Goal: Information Seeking & Learning: Learn about a topic

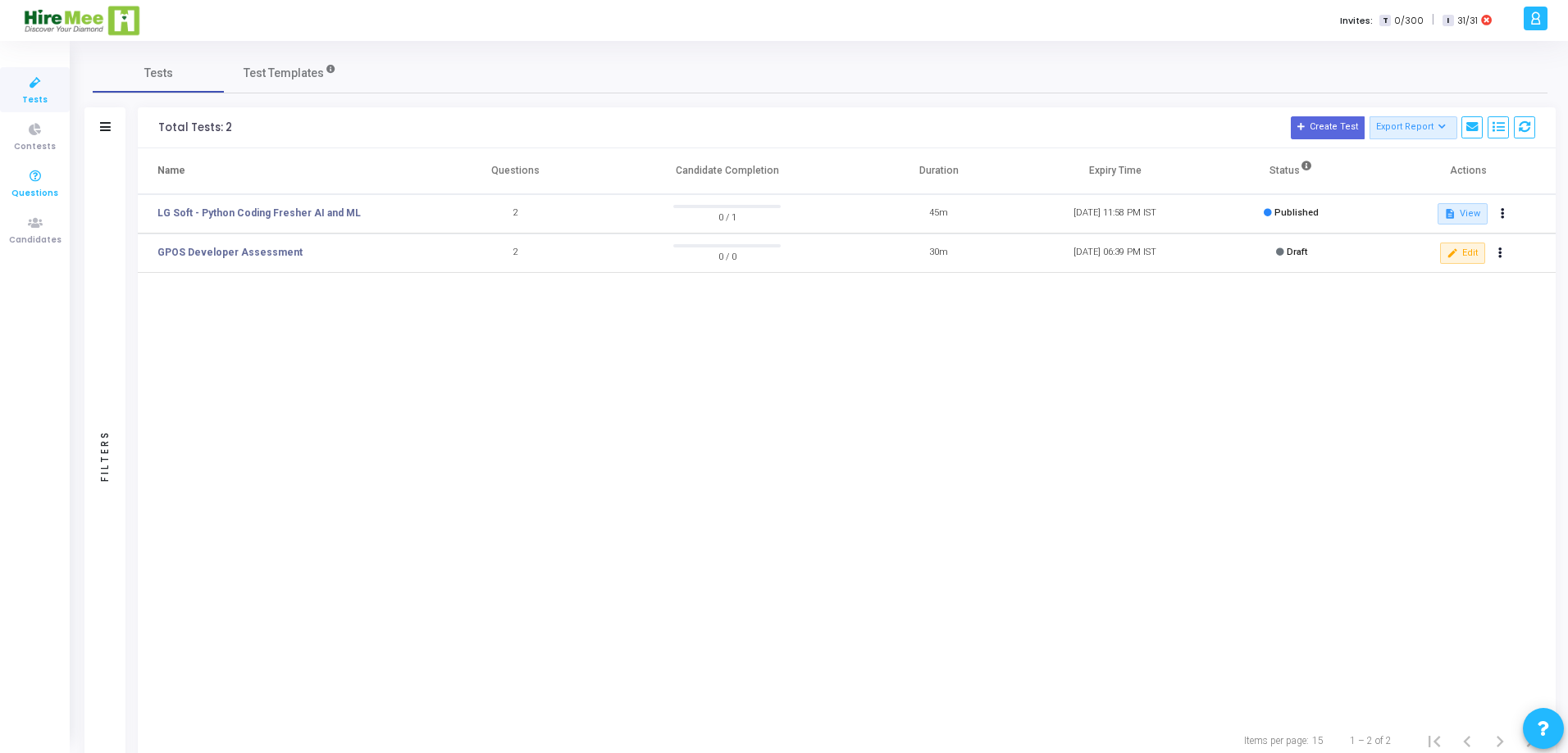
click at [38, 184] on icon at bounding box center [36, 177] width 35 height 21
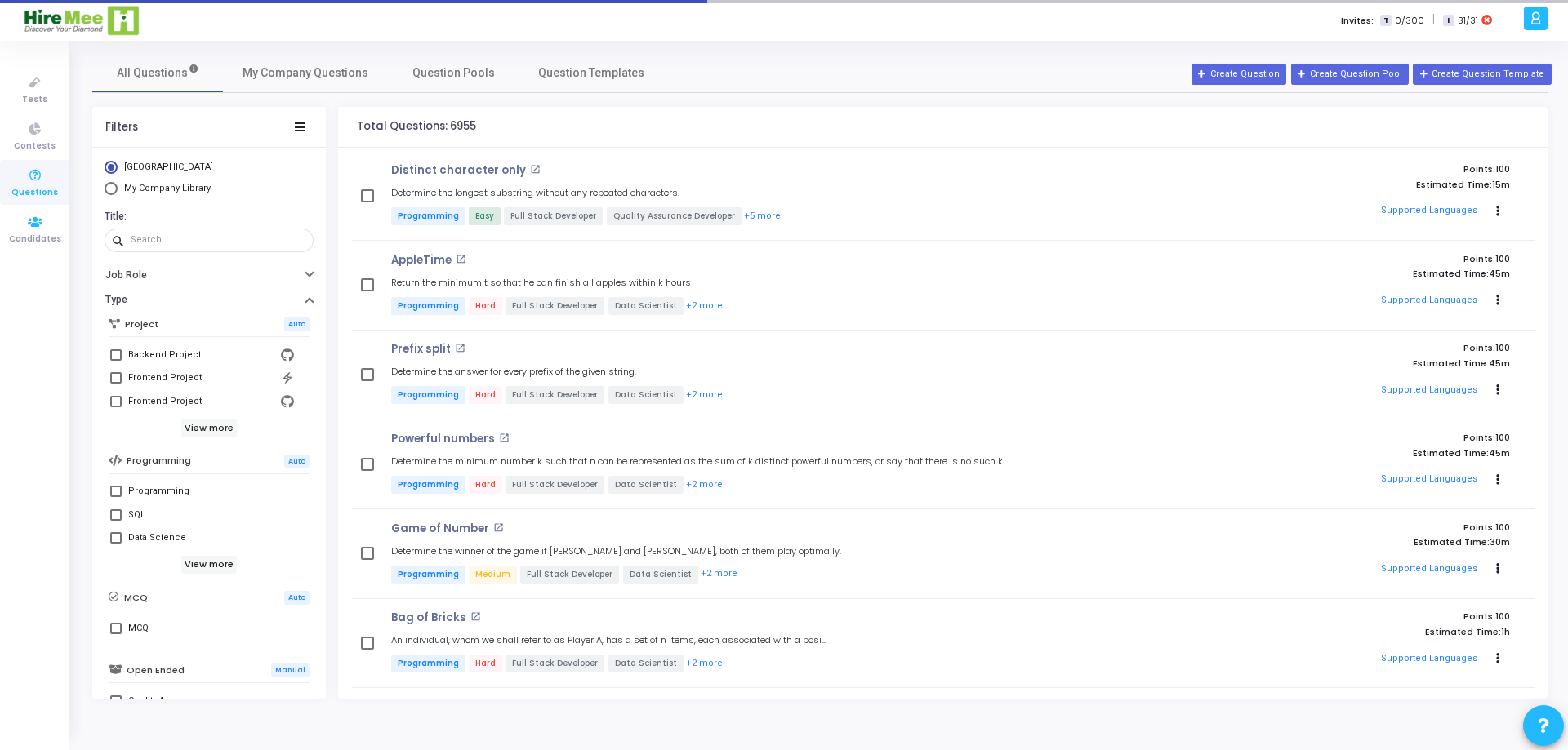
scroll to position [201, 0]
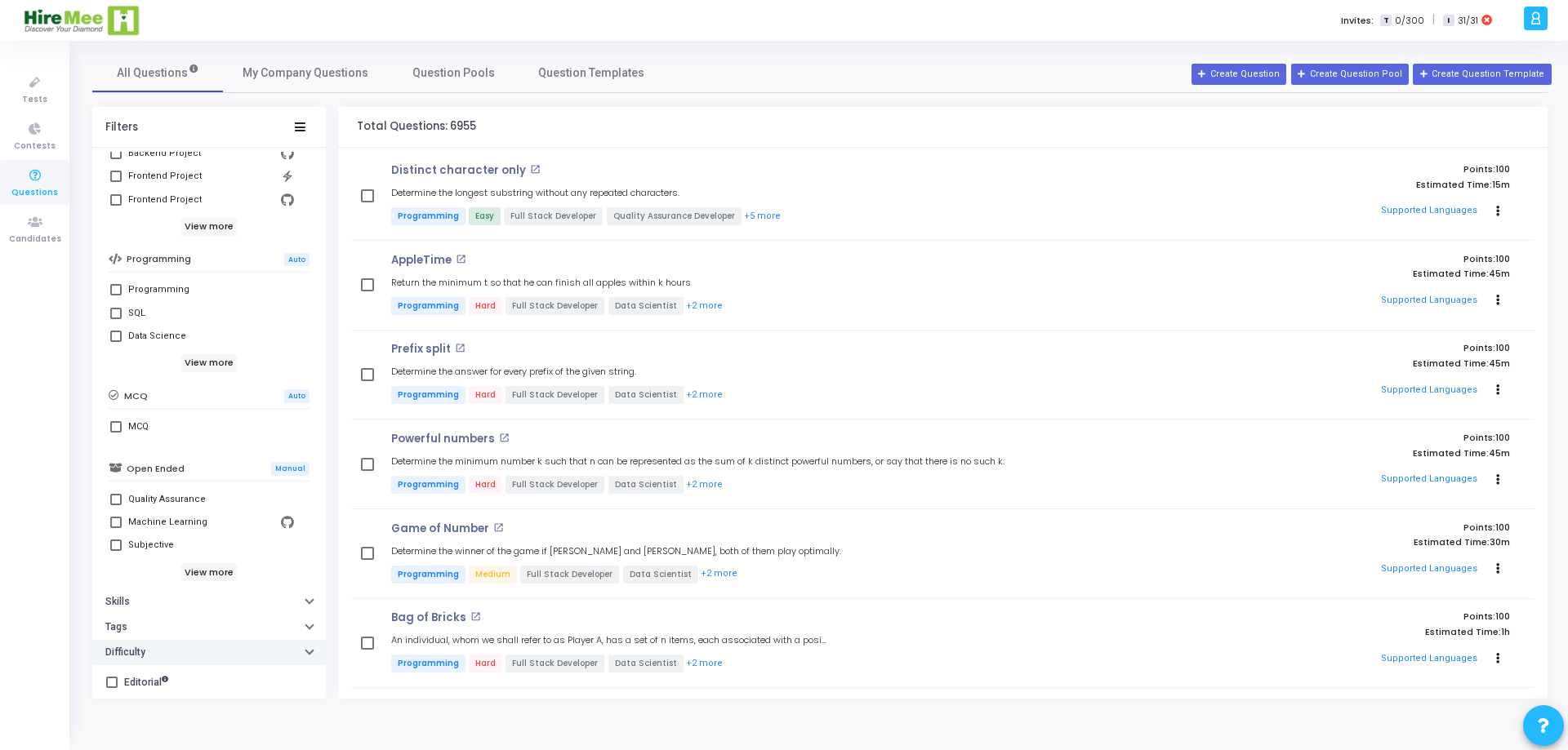
click at [306, 652] on icon "button" at bounding box center [310, 650] width 7 height 4
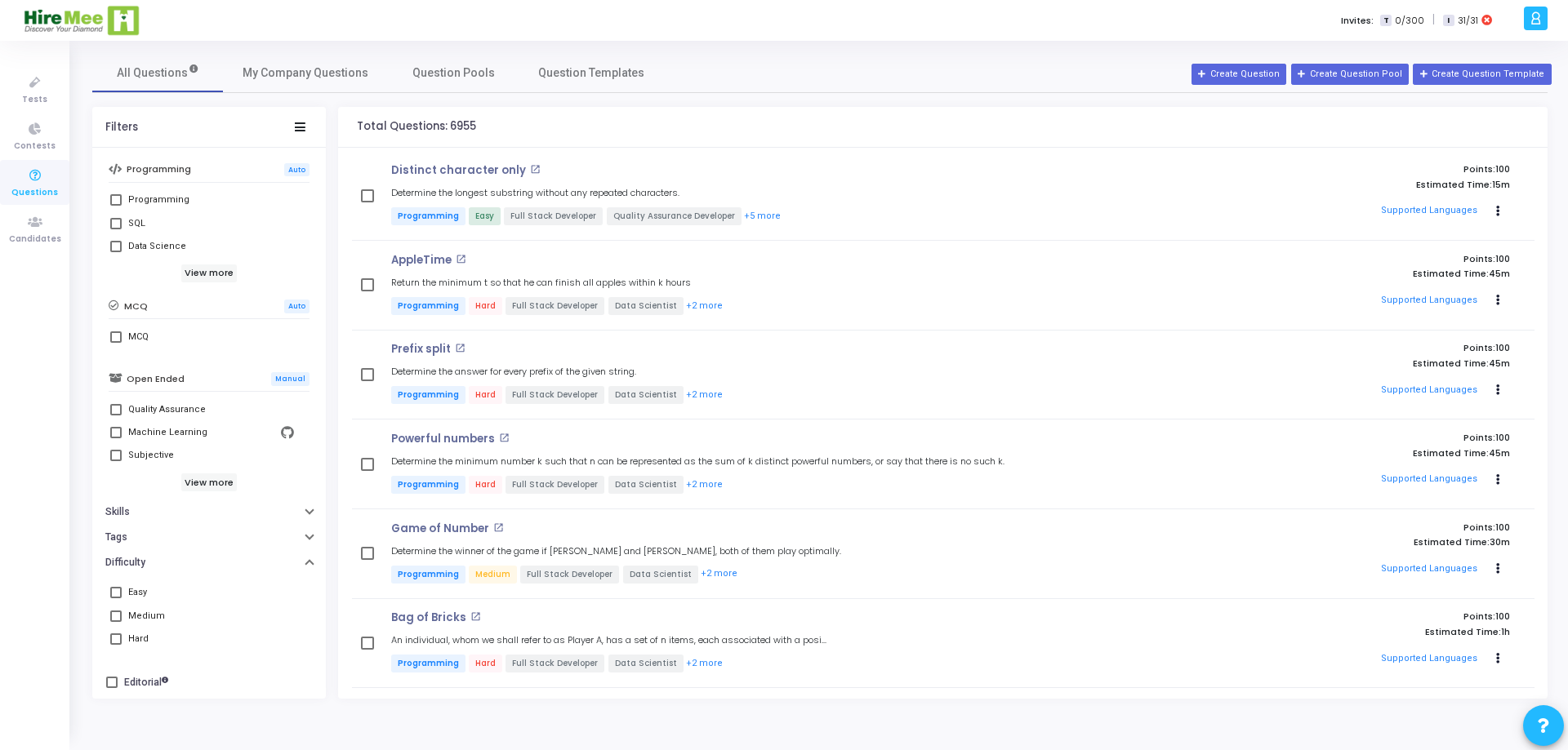
click at [117, 594] on span at bounding box center [115, 592] width 11 height 11
click at [116, 598] on input "Easy" at bounding box center [115, 598] width 1 height 1
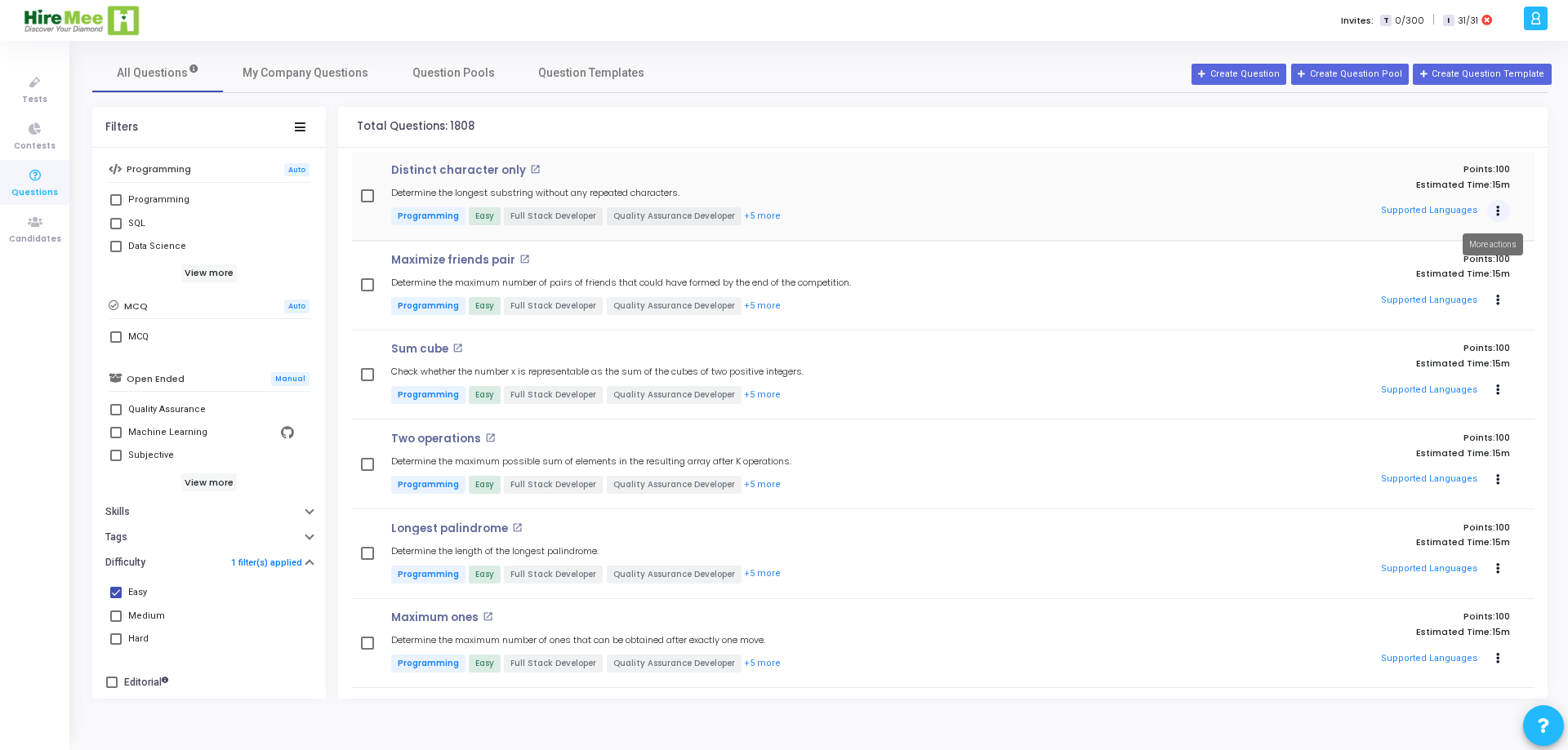
click at [1496, 207] on icon "Actions" at bounding box center [1498, 211] width 4 height 8
click at [457, 189] on h5 "Determine the longest substring without any repeated characters." at bounding box center [536, 193] width 288 height 10
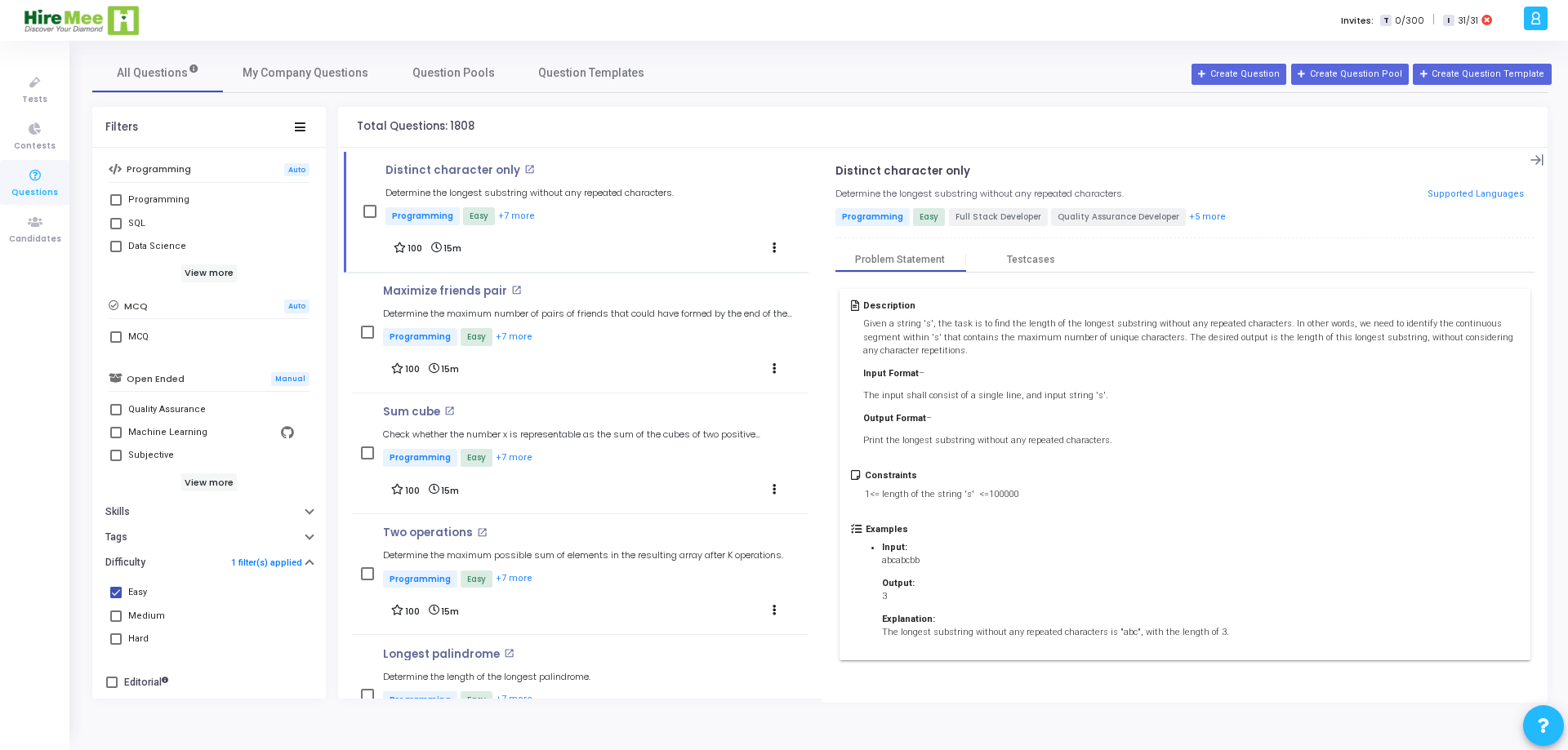
click at [111, 589] on span at bounding box center [115, 592] width 11 height 11
click at [115, 598] on input "Easy" at bounding box center [115, 598] width 1 height 1
checkbox input "false"
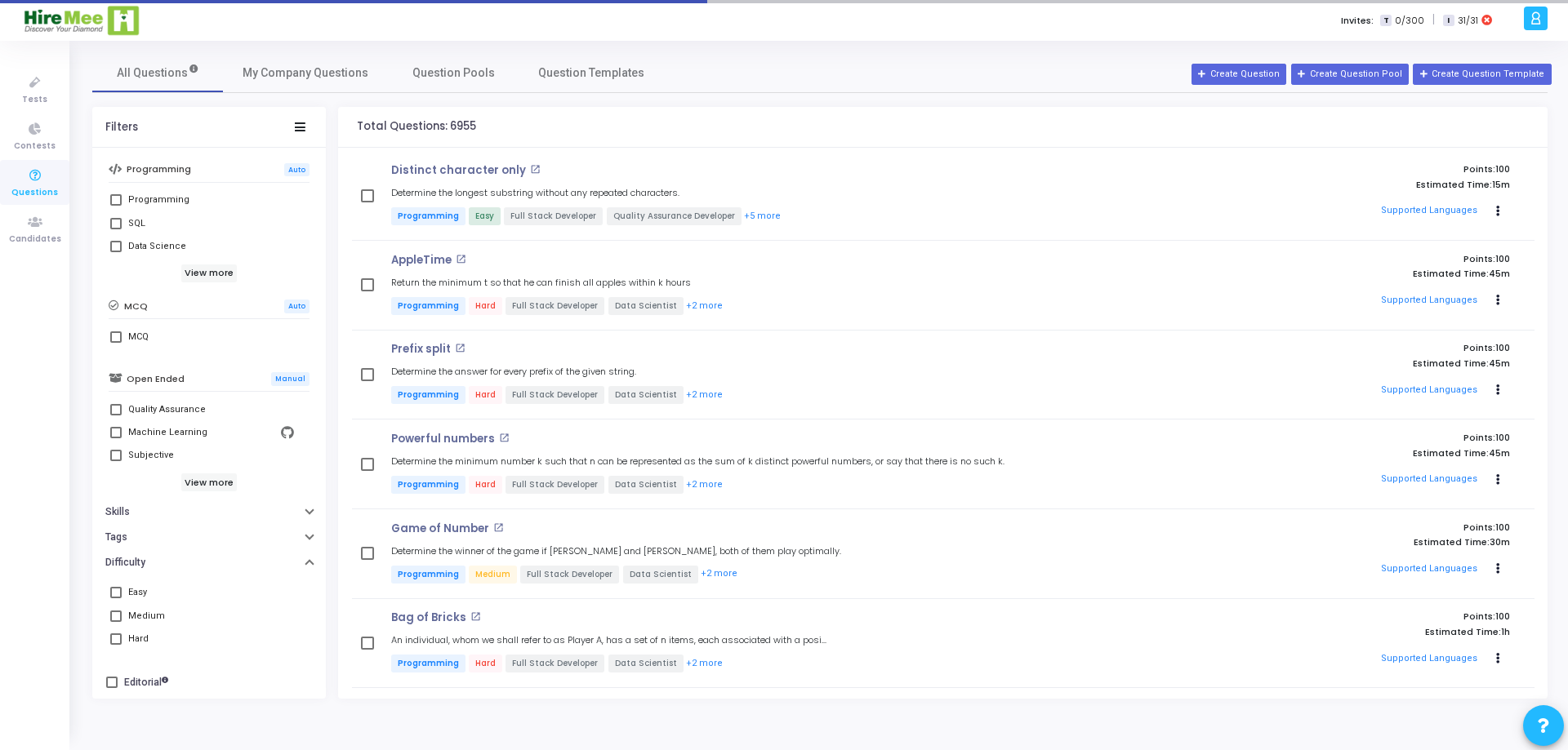
click at [114, 640] on span at bounding box center [115, 639] width 11 height 11
click at [115, 645] on input "Hard" at bounding box center [115, 645] width 1 height 1
checkbox input "true"
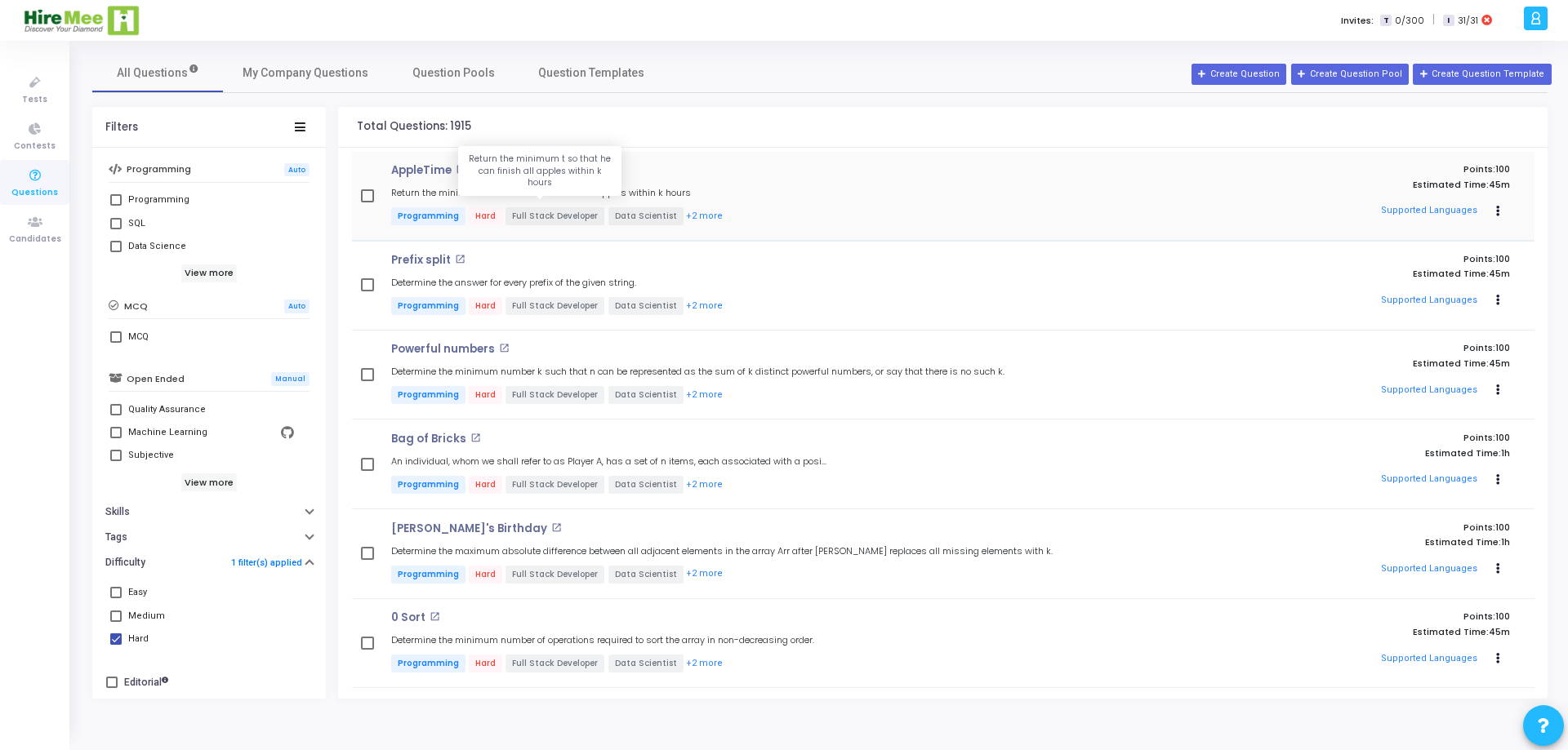
click at [453, 188] on h5 "Return the minimum t so that he can finish all apples within k hours" at bounding box center [541, 193] width 300 height 10
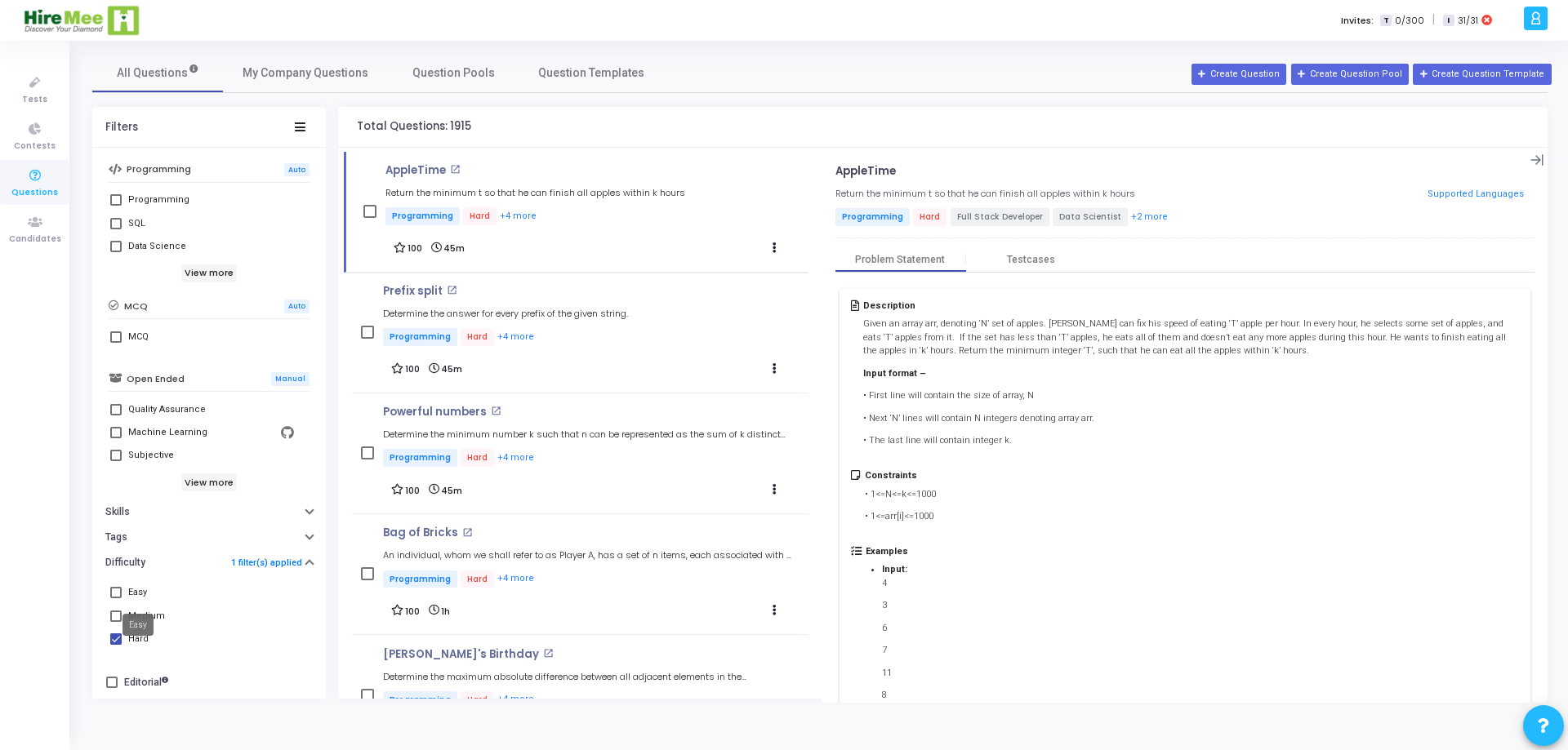
click at [113, 639] on mat-tooltip-component "Easy" at bounding box center [138, 625] width 54 height 45
click at [115, 616] on mat-tooltip-component "Easy" at bounding box center [138, 625] width 54 height 45
click at [115, 615] on span at bounding box center [115, 616] width 11 height 11
click at [115, 622] on input "Medium" at bounding box center [115, 622] width 1 height 1
checkbox input "true"
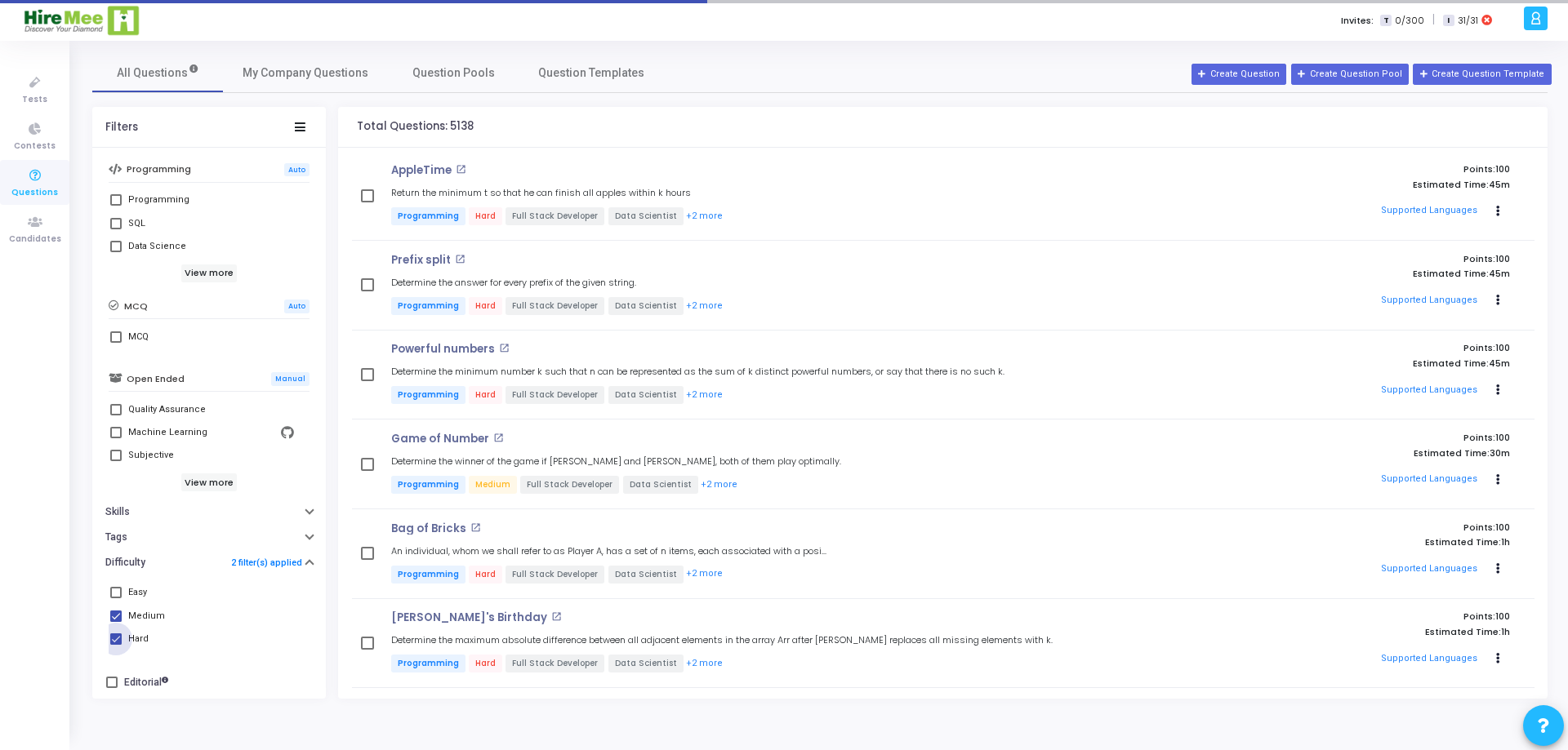
click at [116, 639] on span at bounding box center [115, 639] width 11 height 11
click at [116, 645] on input "Hard" at bounding box center [115, 645] width 1 height 1
checkbox input "false"
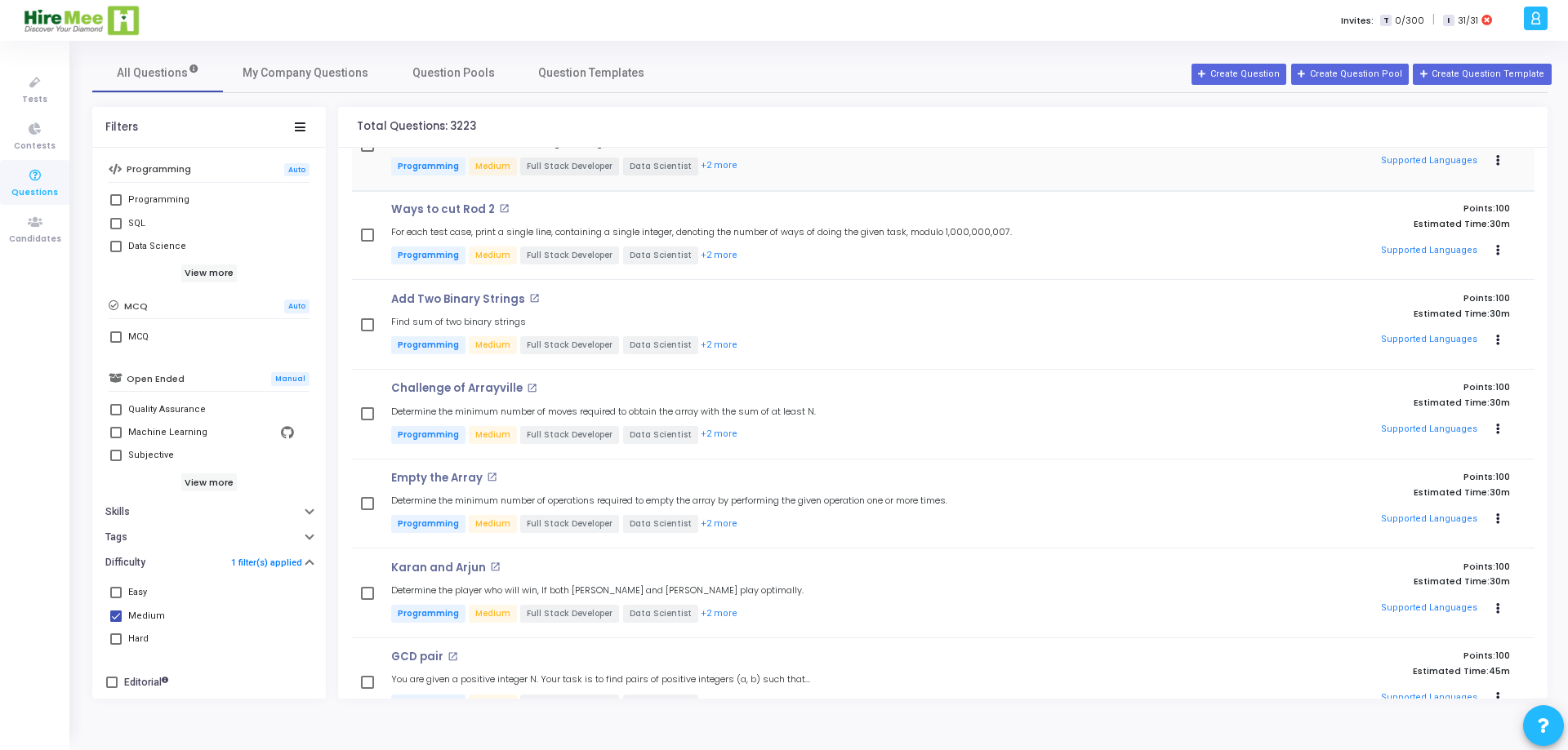
scroll to position [490, 0]
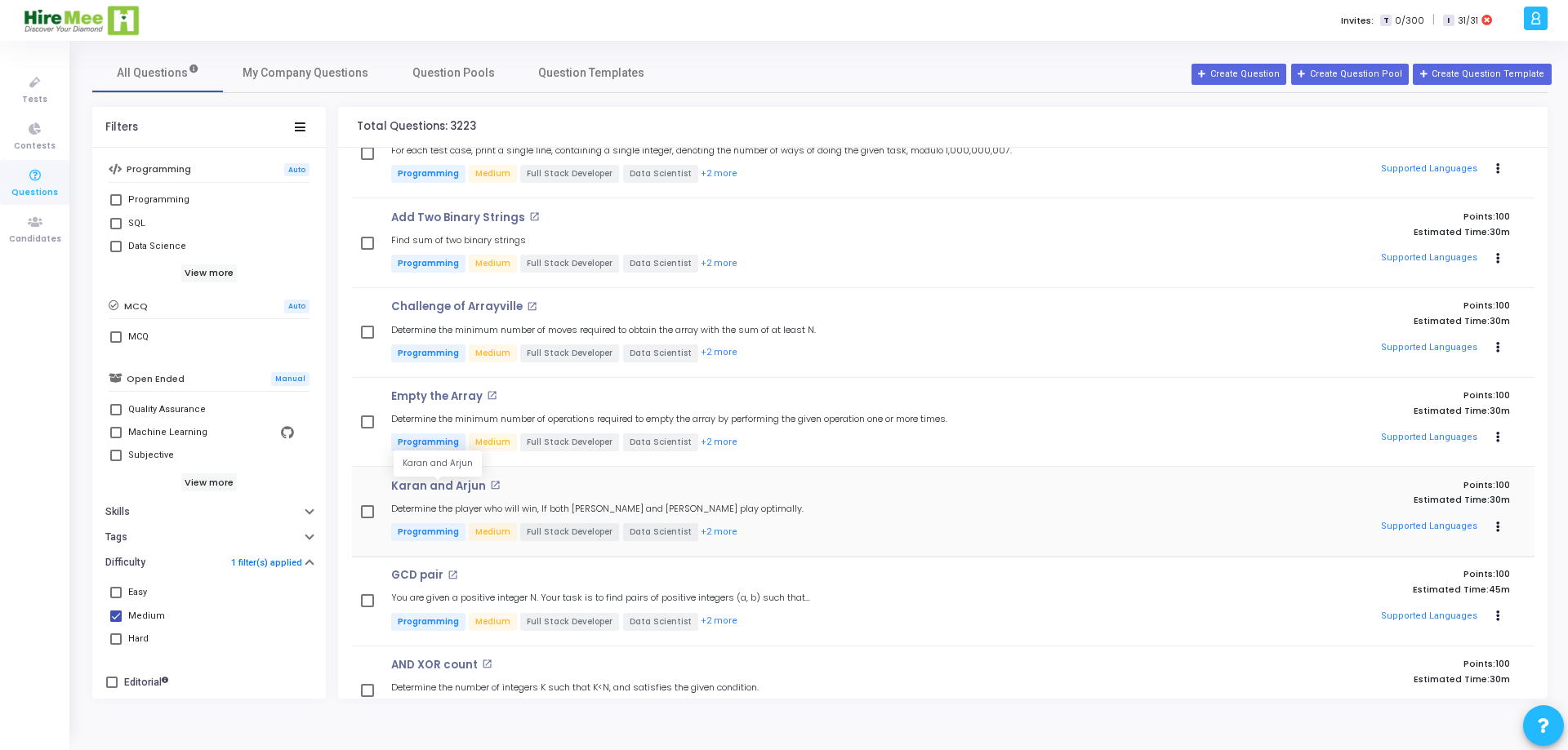
click at [438, 484] on p "Karan and Arjun" at bounding box center [438, 486] width 95 height 13
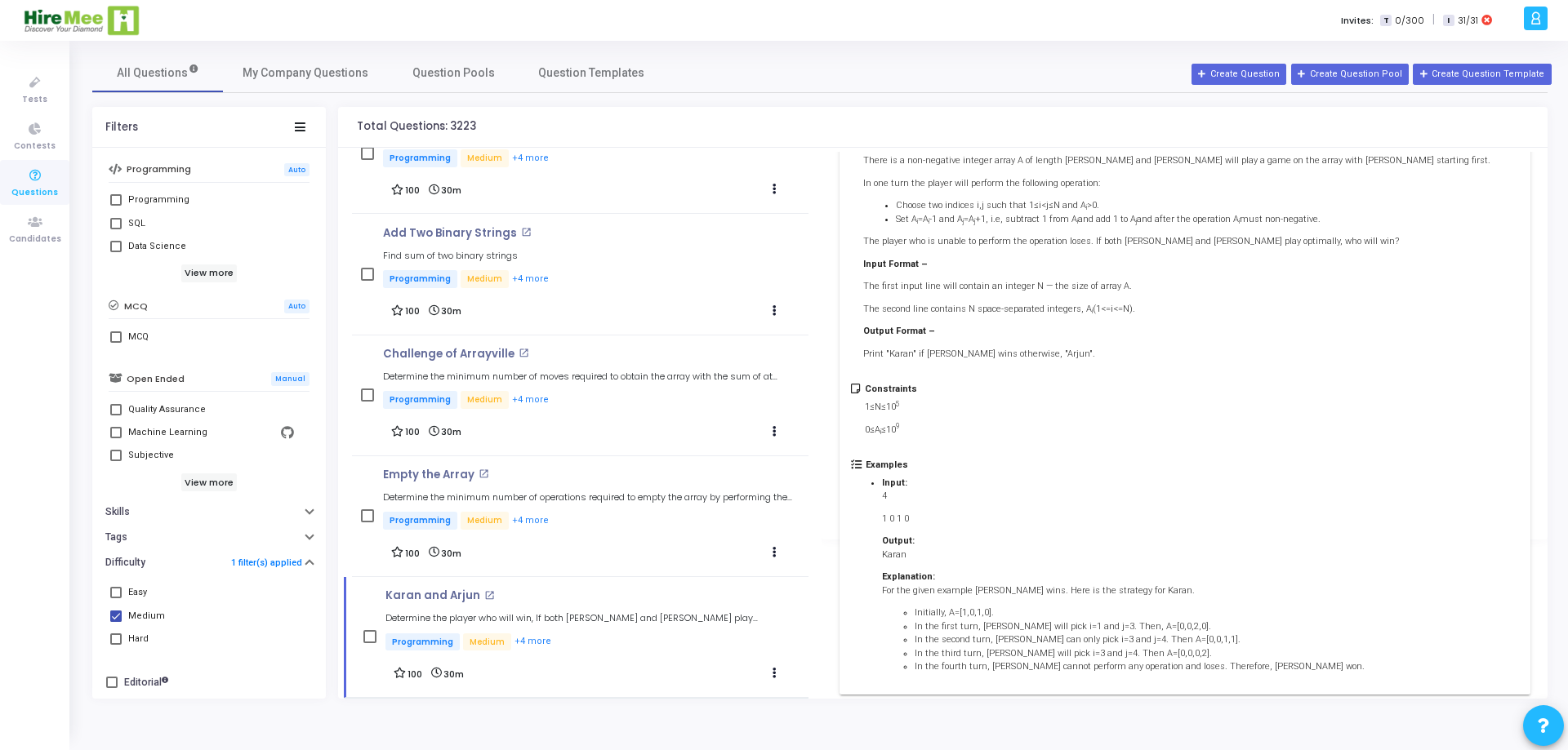
scroll to position [185, 0]
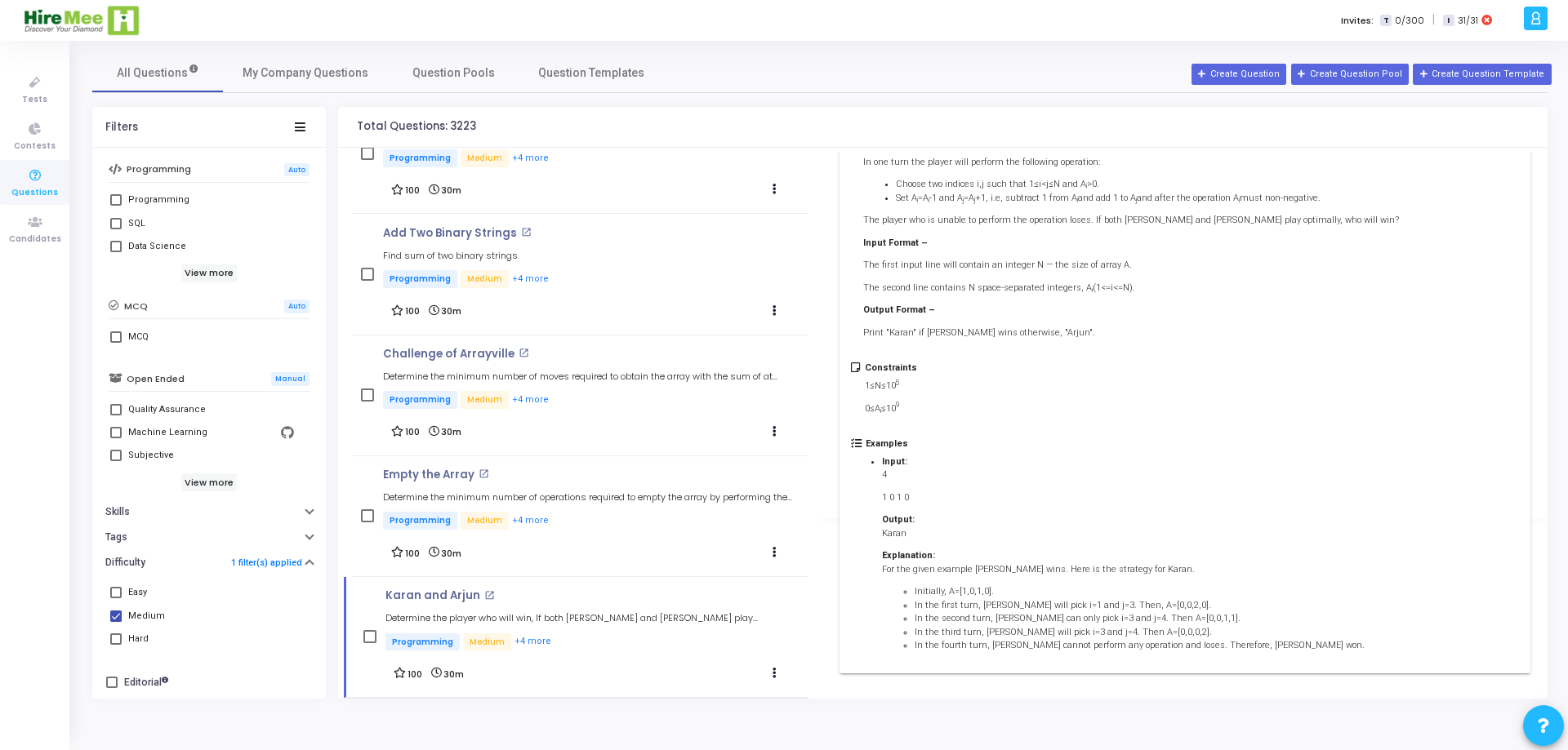
click at [117, 615] on span at bounding box center [115, 616] width 11 height 11
click at [116, 622] on input "Medium" at bounding box center [115, 622] width 1 height 1
checkbox input "false"
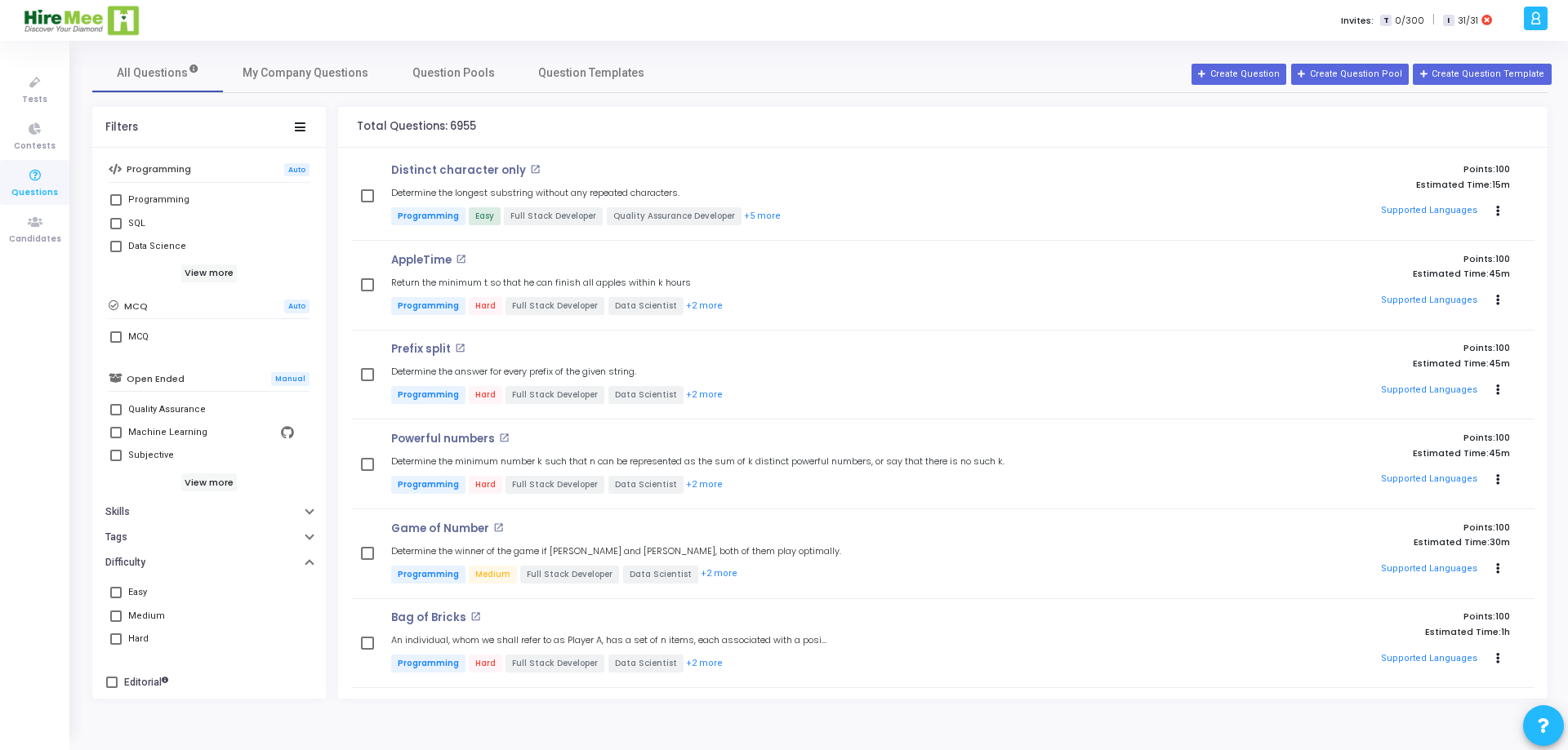
click at [115, 591] on span at bounding box center [115, 592] width 11 height 11
click at [115, 598] on input "Easy" at bounding box center [115, 598] width 1 height 1
checkbox input "true"
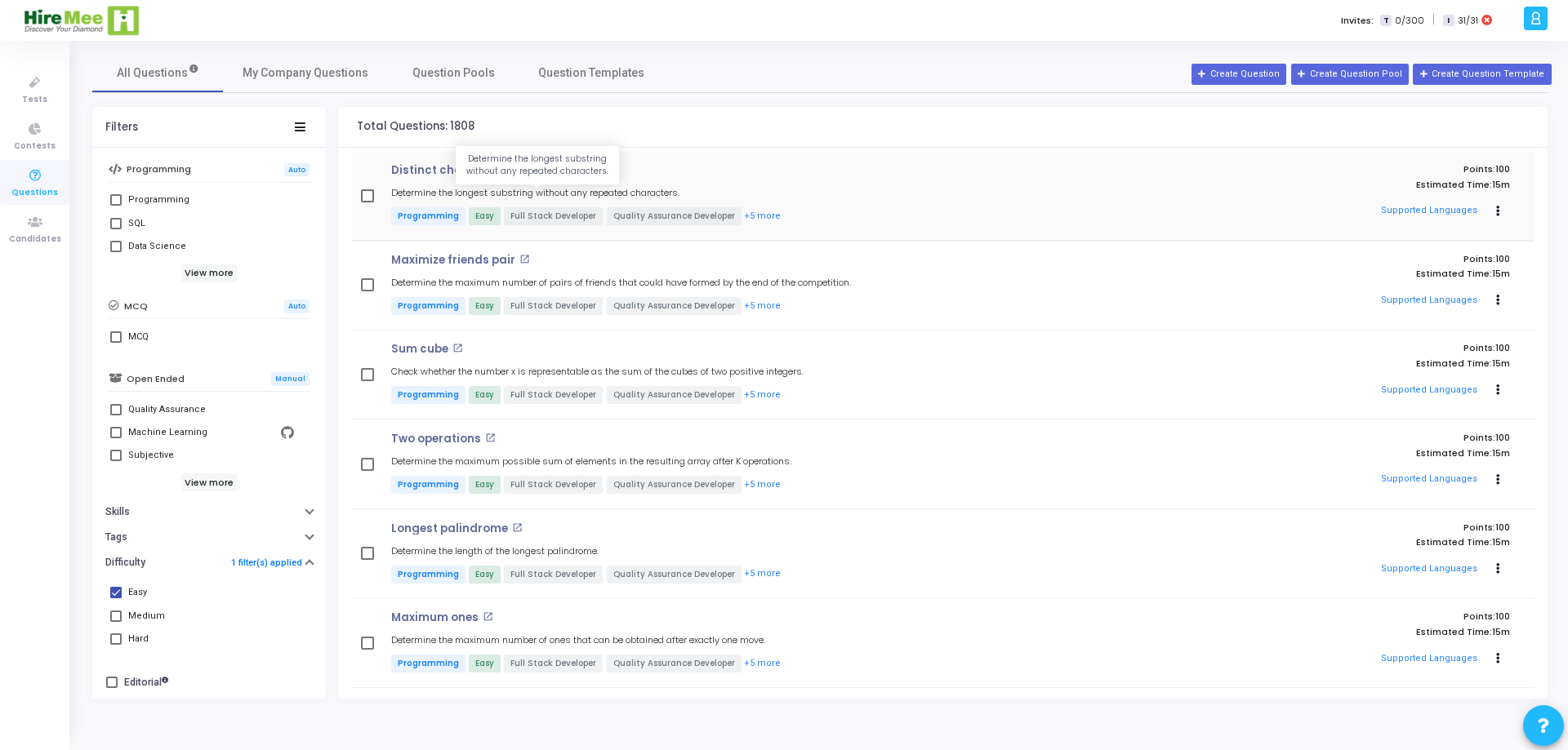
click at [551, 191] on h5 "Determine the longest substring without any repeated characters." at bounding box center [536, 193] width 288 height 10
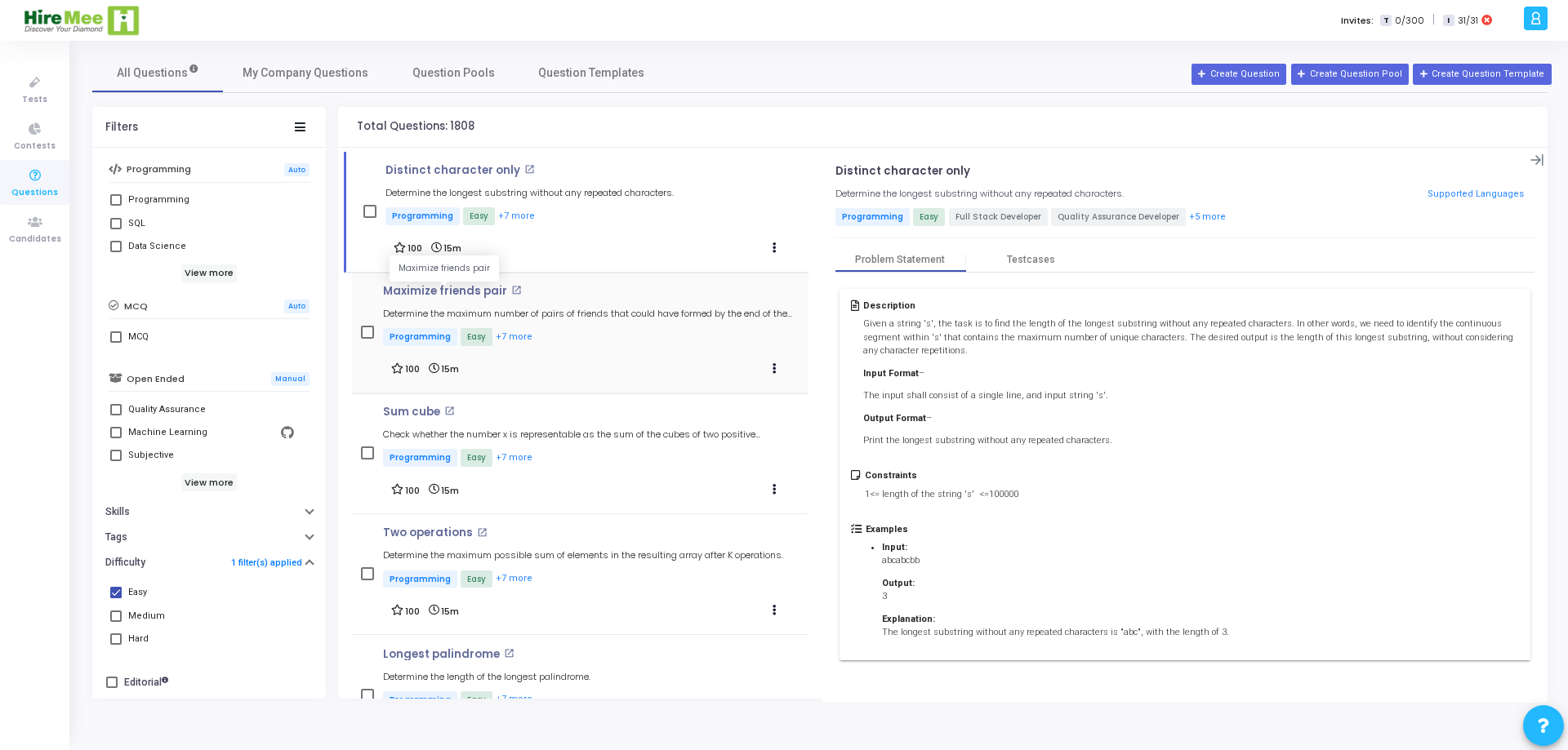
click at [449, 293] on p "Maximize friends pair" at bounding box center [445, 291] width 124 height 13
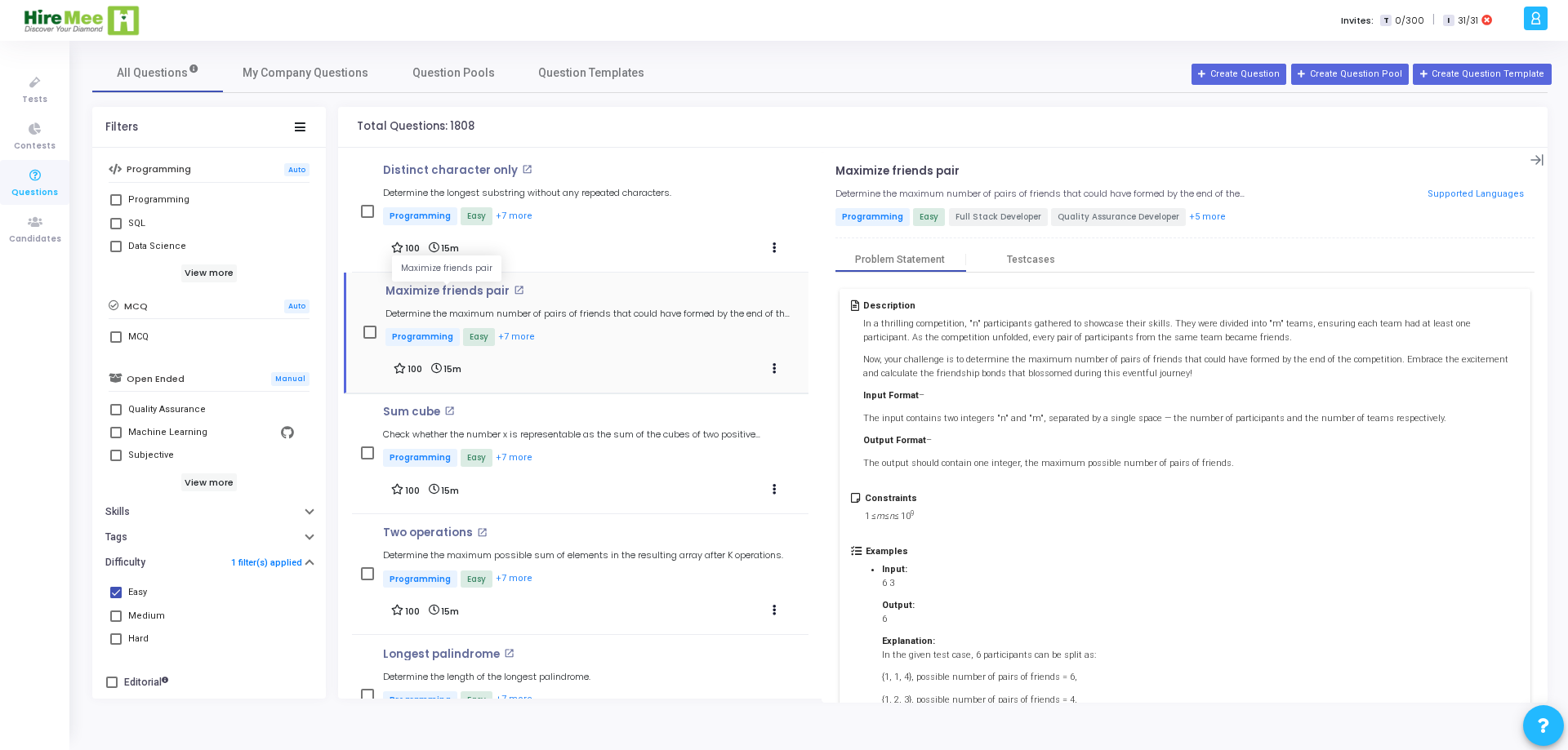
click at [441, 286] on p "Maximize friends pair" at bounding box center [447, 291] width 124 height 13
